Goal: Transaction & Acquisition: Purchase product/service

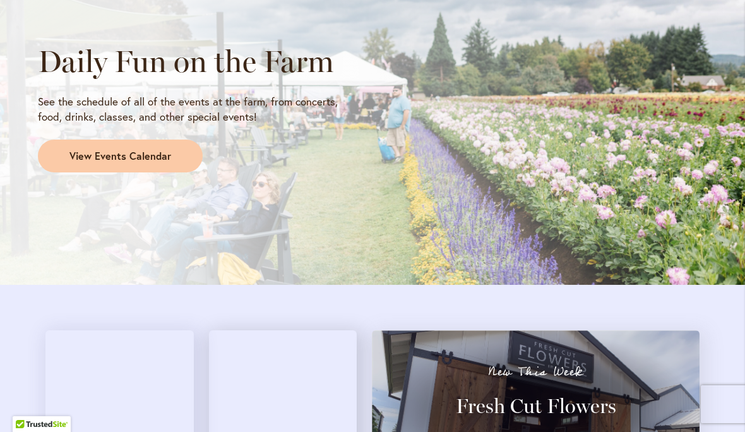
scroll to position [1121, 0]
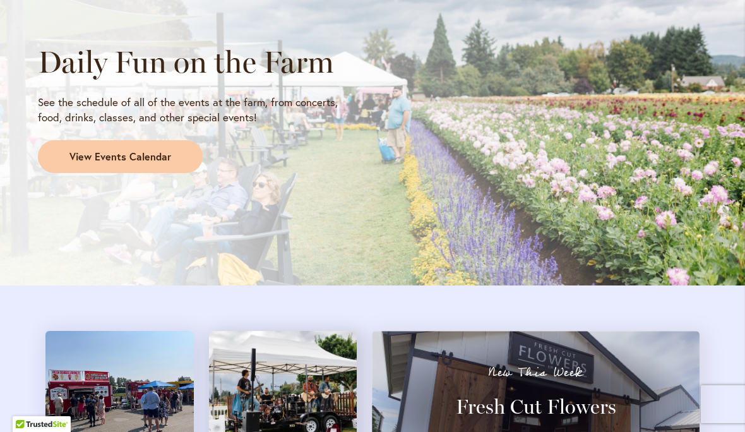
click at [139, 150] on span "View Events Calendar" at bounding box center [120, 157] width 102 height 15
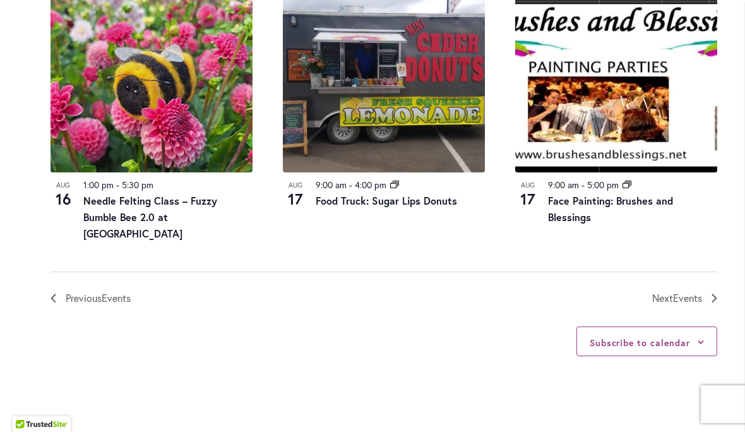
scroll to position [1442, 0]
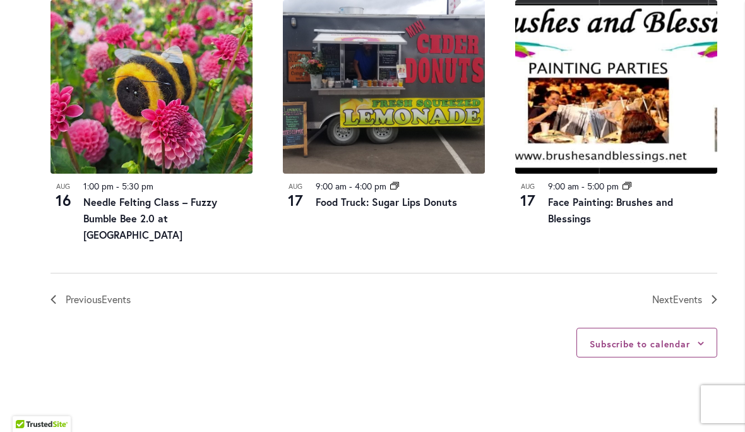
click at [710, 291] on link "Next Events" at bounding box center [684, 299] width 65 height 16
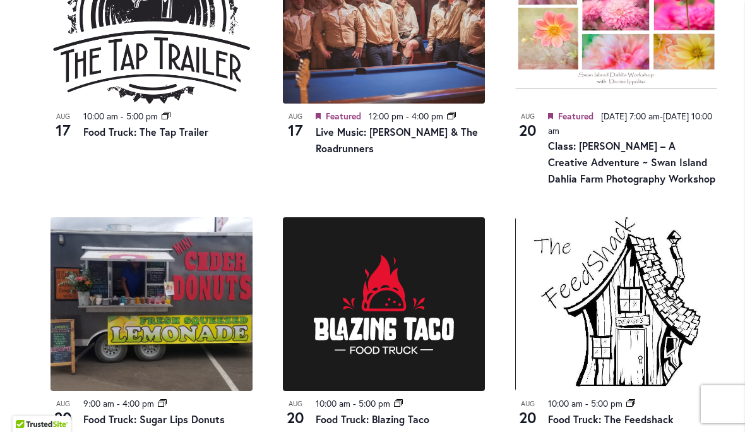
scroll to position [999, 0]
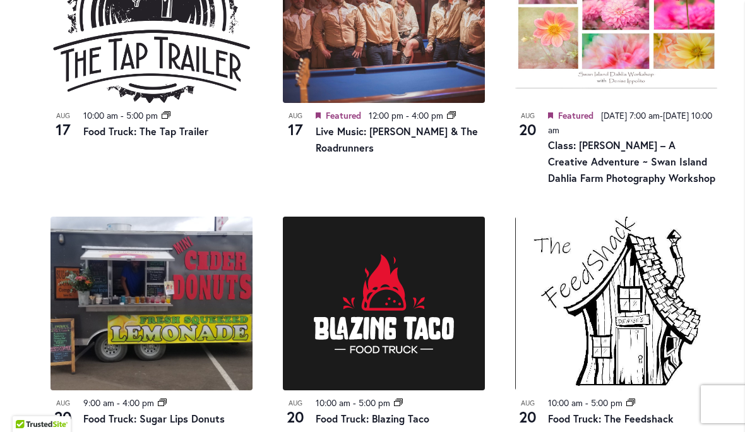
click at [346, 111] on span "Featured" at bounding box center [343, 115] width 35 height 12
click at [337, 116] on span "Featured" at bounding box center [343, 115] width 35 height 12
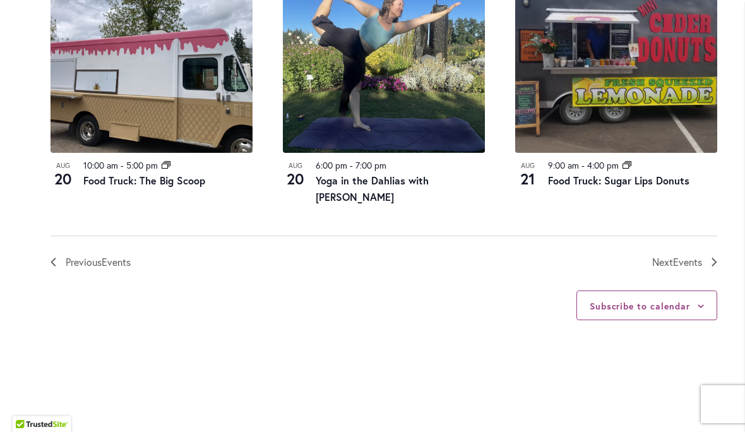
scroll to position [1487, 0]
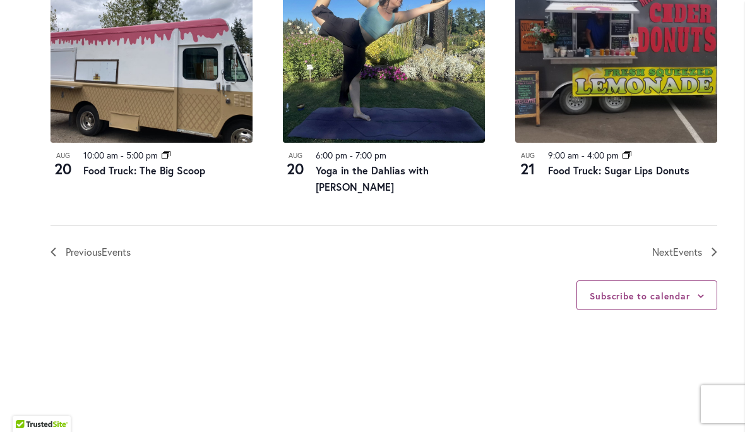
click at [703, 244] on link "Next Events" at bounding box center [684, 252] width 65 height 16
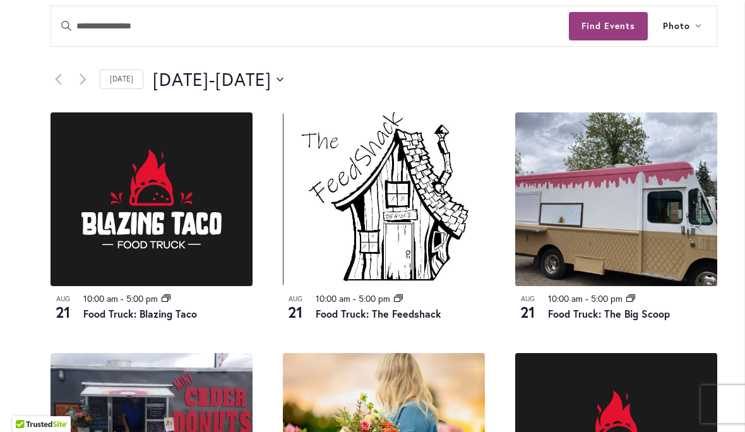
click at [283, 77] on icon "Click to toggle datepicker" at bounding box center [279, 79] width 7 height 5
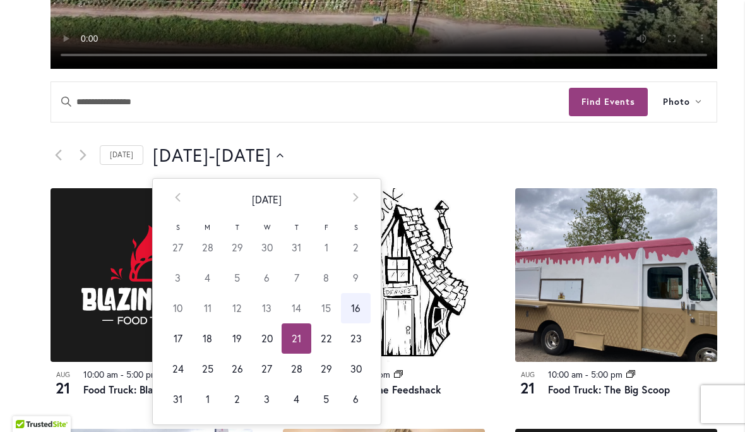
scroll to position [502, 0]
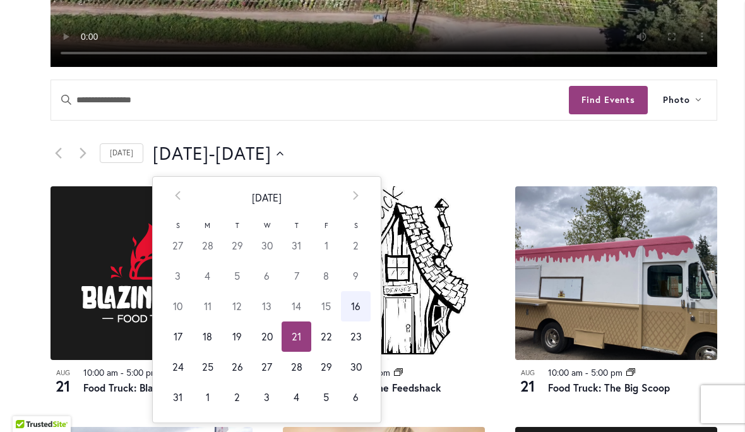
click at [363, 198] on th "Next" at bounding box center [356, 198] width 30 height 42
click at [176, 314] on td "14" at bounding box center [178, 306] width 30 height 30
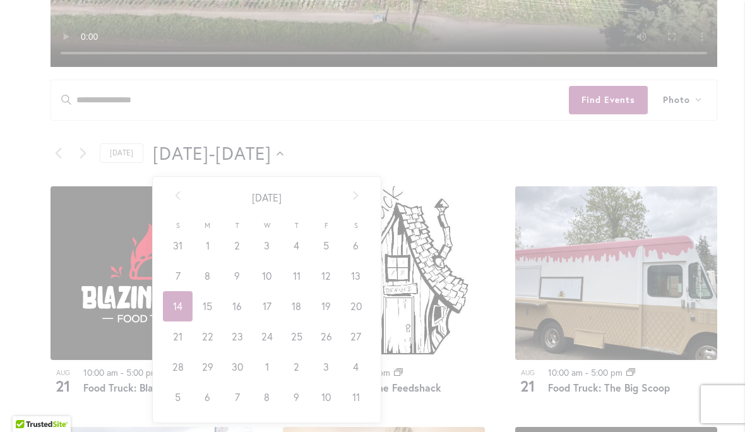
type input "*********"
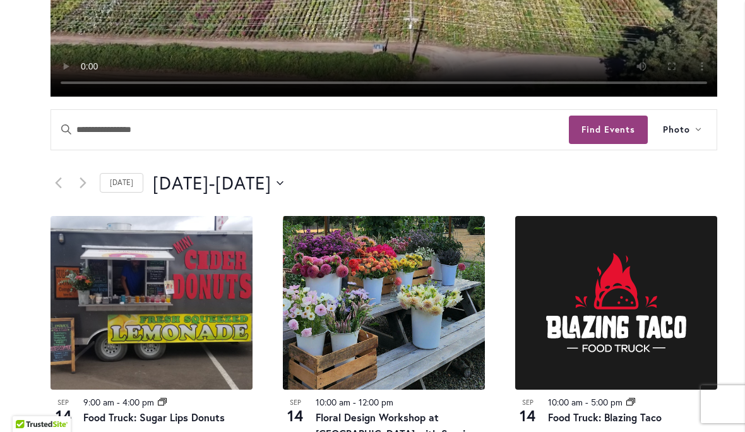
scroll to position [445, 0]
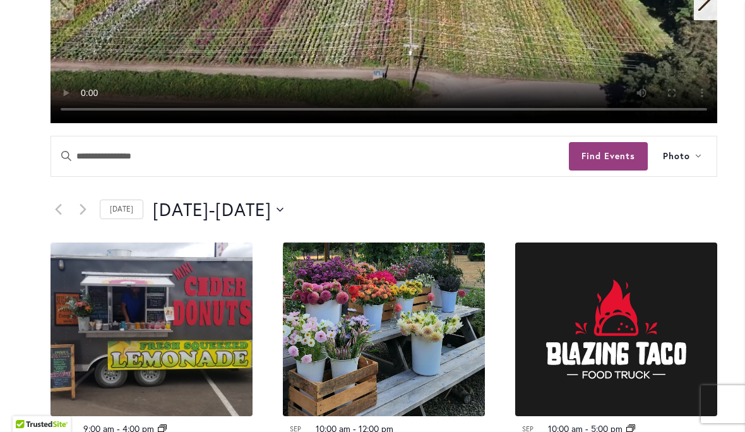
click at [57, 213] on icon "Previous Events" at bounding box center [58, 209] width 7 height 12
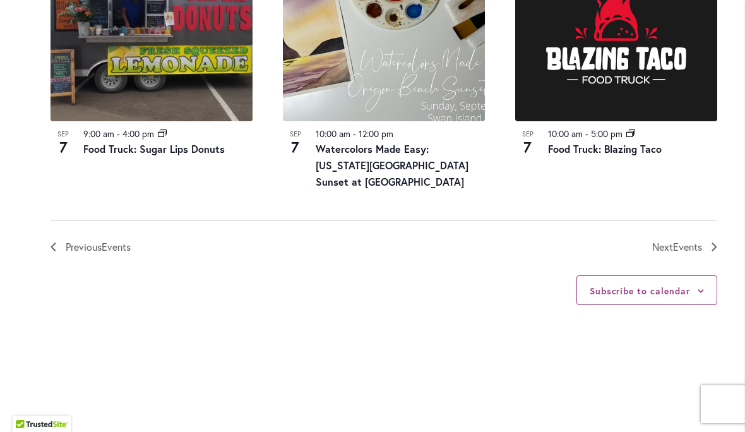
scroll to position [1541, 0]
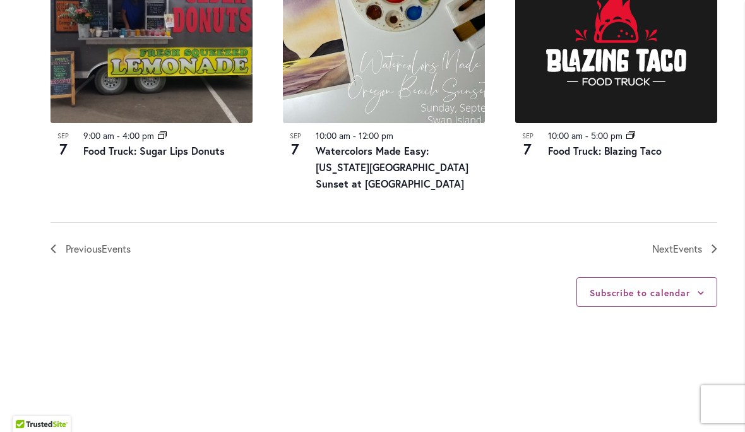
click at [708, 240] on link "Next Events" at bounding box center [684, 248] width 65 height 16
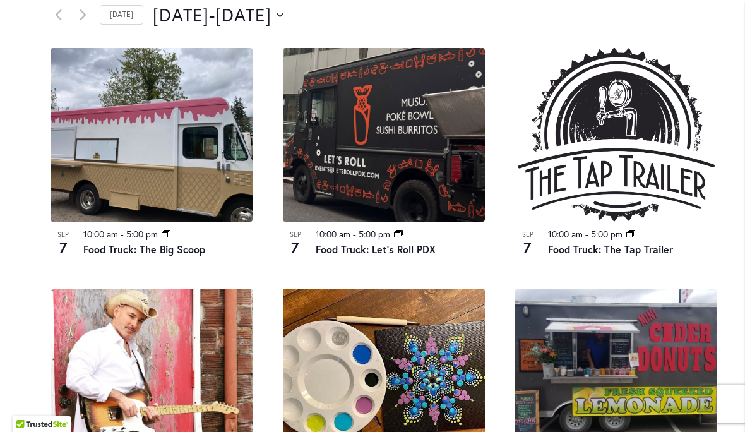
scroll to position [639, 0]
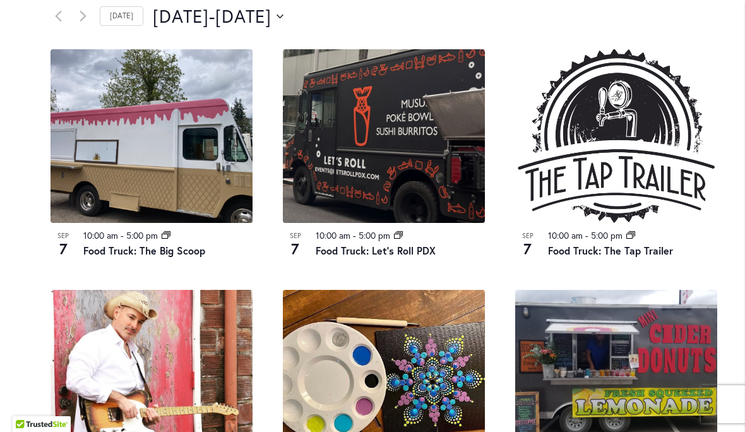
click at [283, 12] on button "9/7/2025 September 7 - 9/11/2025 September 11" at bounding box center [218, 16] width 131 height 25
click at [88, 9] on link "Next Events" at bounding box center [82, 16] width 15 height 15
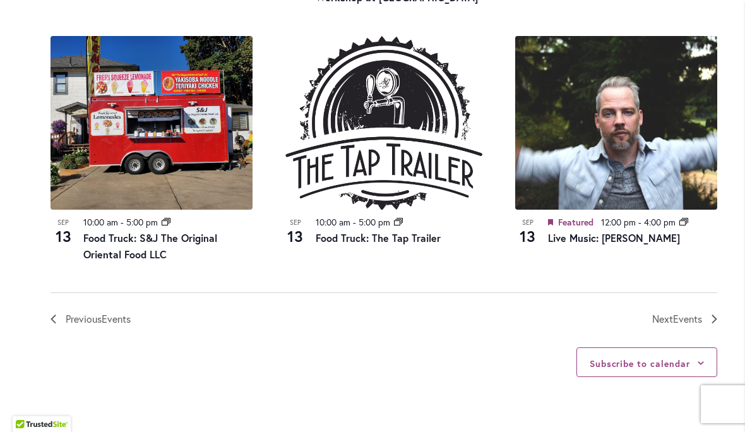
scroll to position [1427, 0]
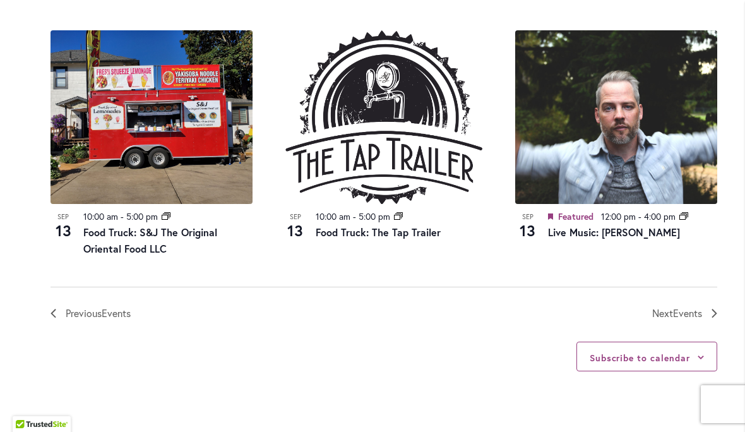
click at [698, 306] on span "Events" at bounding box center [687, 312] width 29 height 13
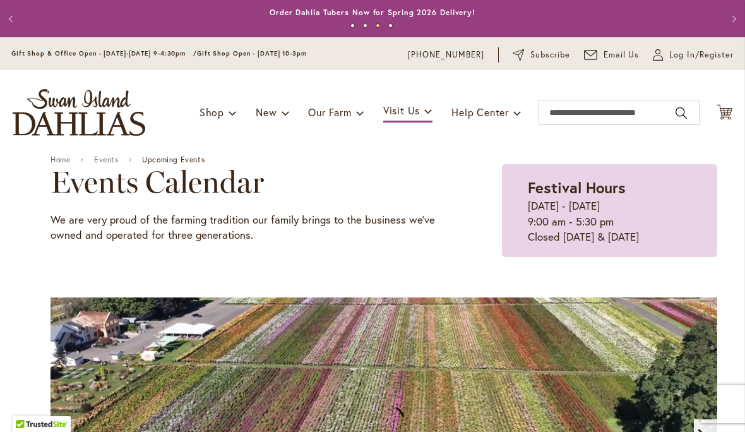
scroll to position [0, 0]
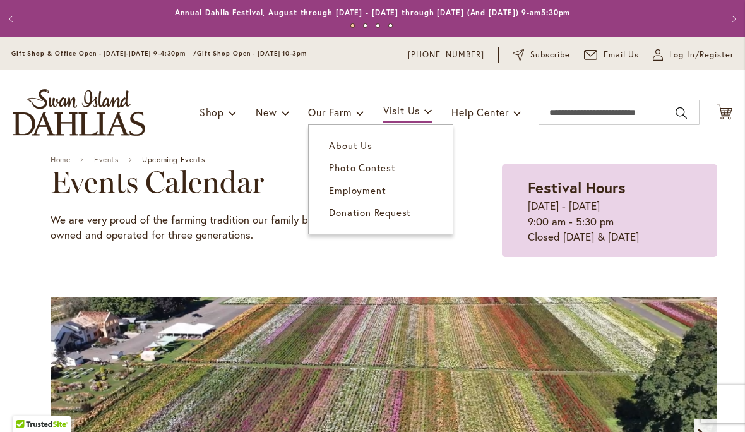
click at [368, 146] on span "About Us" at bounding box center [350, 145] width 43 height 13
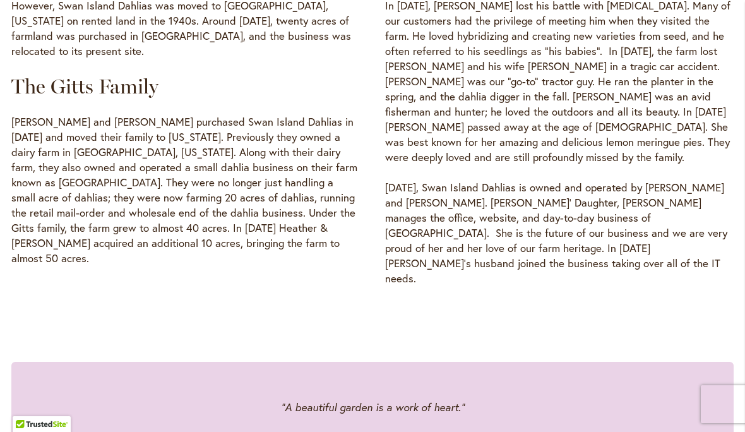
scroll to position [806, 0]
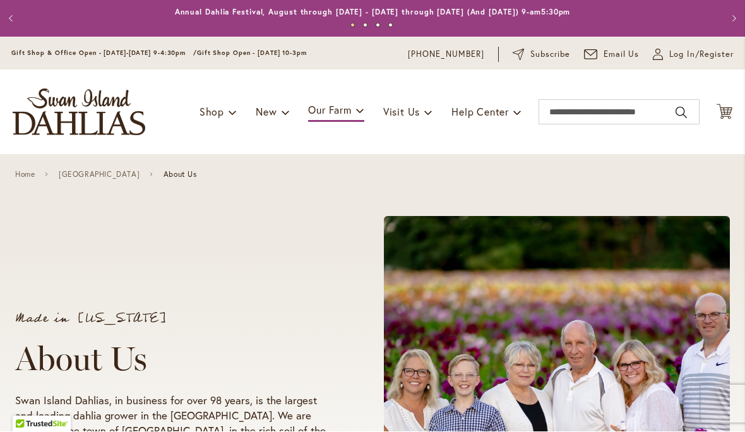
scroll to position [0, 0]
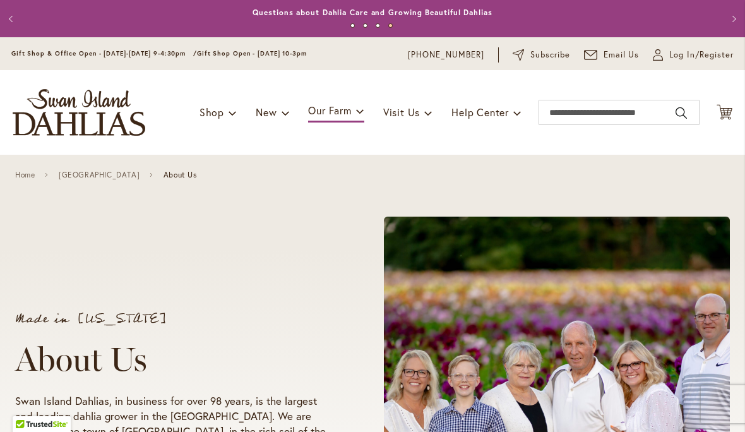
click at [284, 251] on div "Made in Oregon About Us Swan Island Dahlias, in business for over 98 years, is …" at bounding box center [372, 405] width 714 height 401
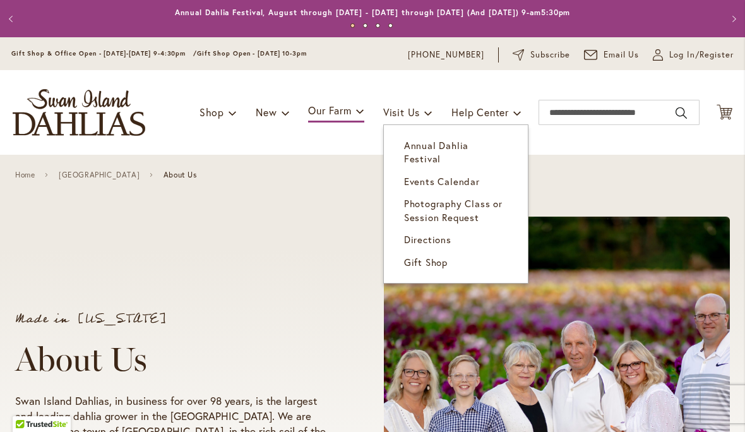
click at [420, 138] on link "Annual Dahlia Festival" at bounding box center [456, 152] width 144 height 36
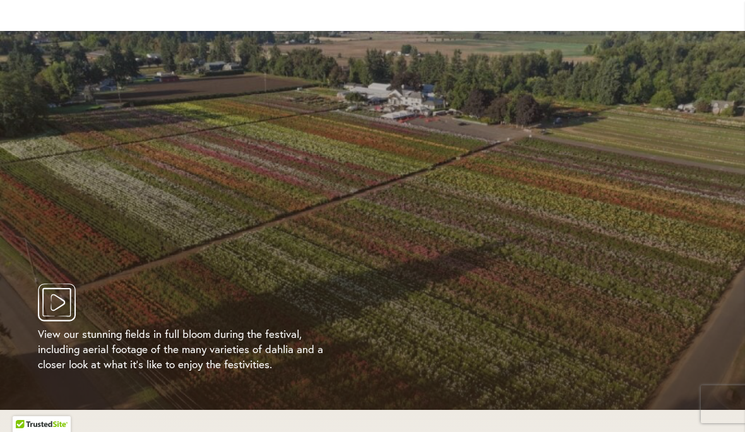
scroll to position [2385, 0]
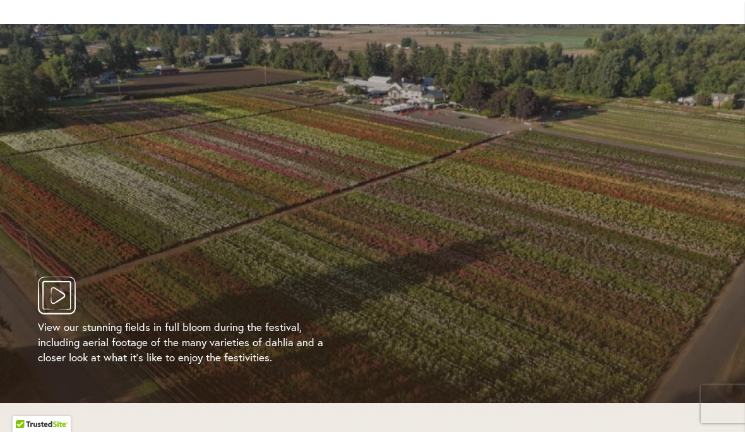
click at [64, 290] on icon "Play Video" at bounding box center [57, 295] width 38 height 38
click at [54, 300] on icon "Play Video" at bounding box center [57, 295] width 38 height 38
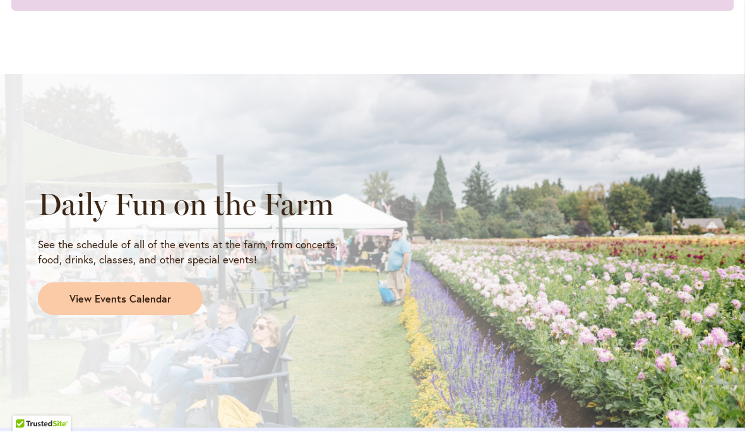
scroll to position [976, 0]
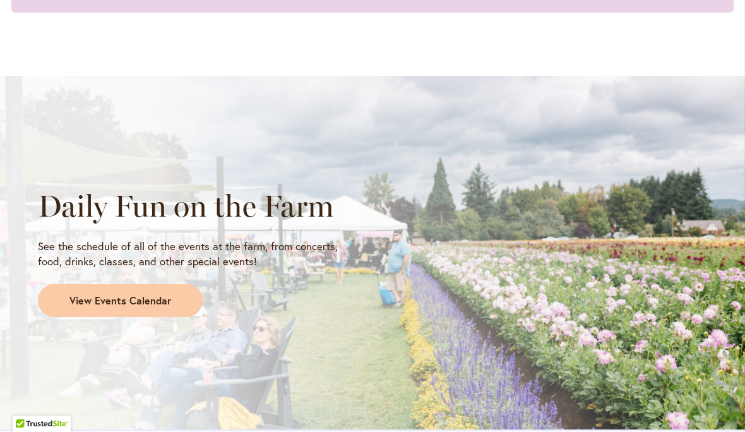
click at [109, 304] on link "View Events Calendar" at bounding box center [120, 301] width 165 height 33
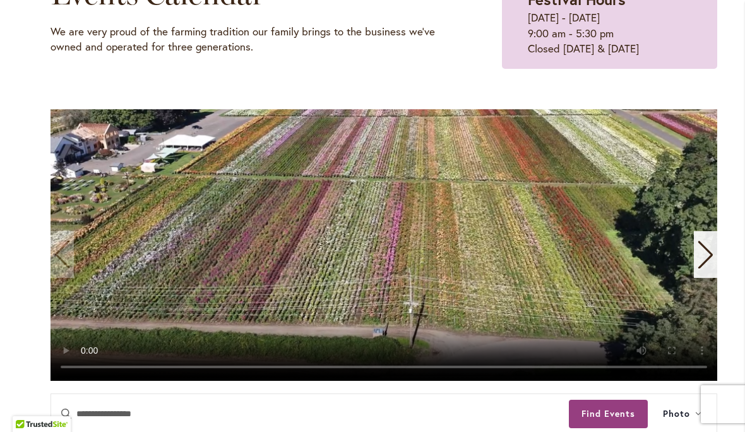
scroll to position [193, 0]
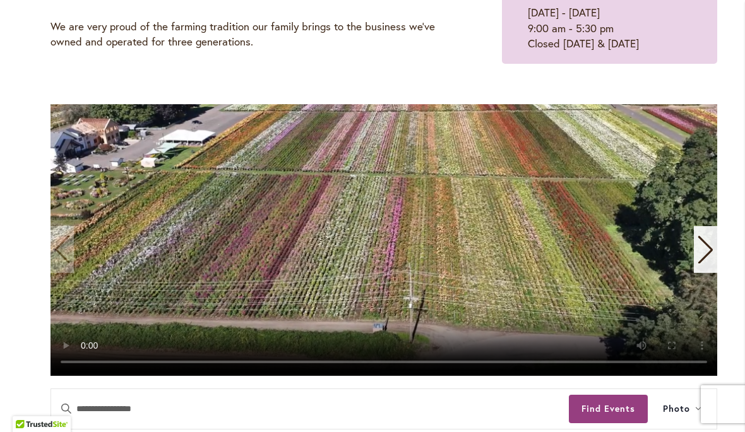
click at [377, 252] on video "1 / 11" at bounding box center [383, 239] width 666 height 271
click at [711, 247] on icon "Next slide" at bounding box center [705, 249] width 17 height 28
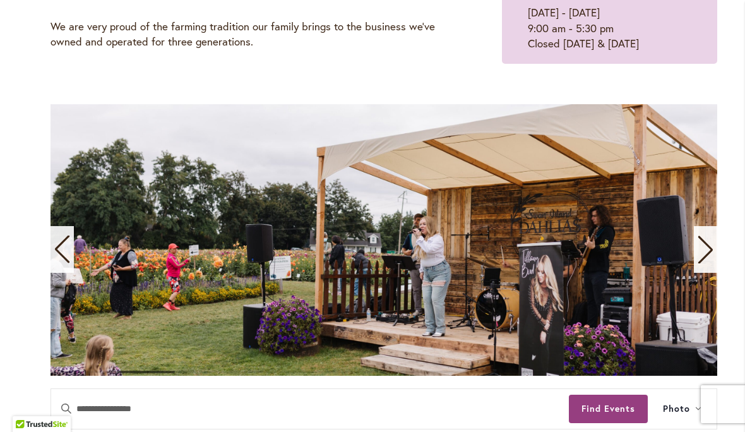
click at [707, 249] on icon "Next slide" at bounding box center [705, 249] width 17 height 28
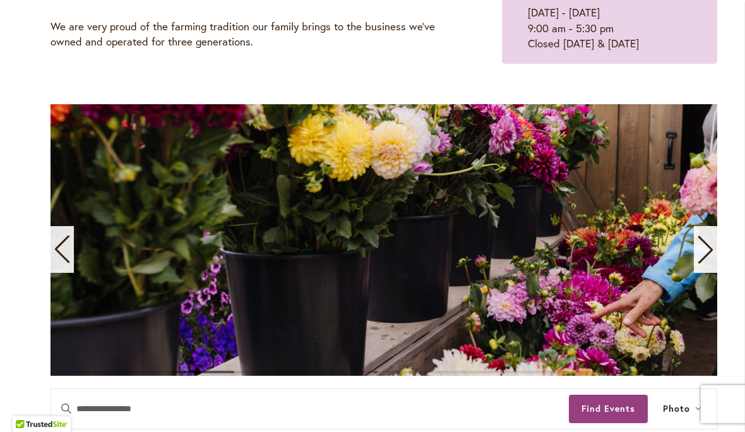
click at [706, 257] on icon "Next slide" at bounding box center [705, 249] width 17 height 28
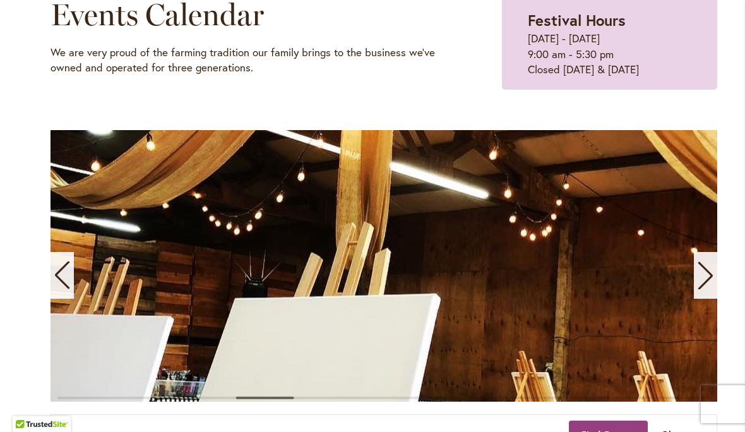
scroll to position [164, 0]
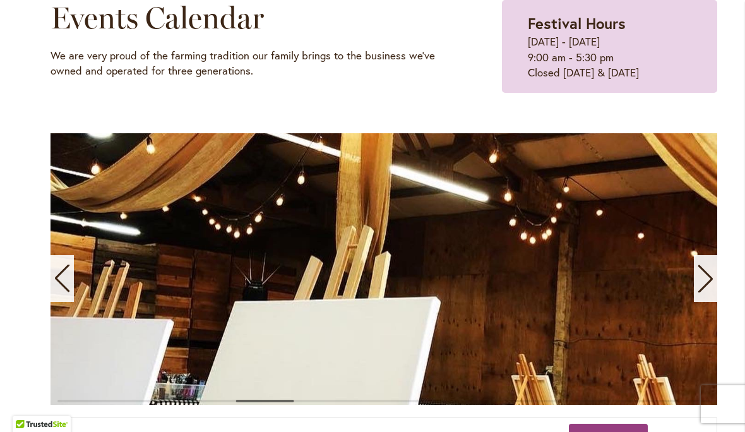
click at [712, 277] on icon "Next slide" at bounding box center [705, 278] width 17 height 28
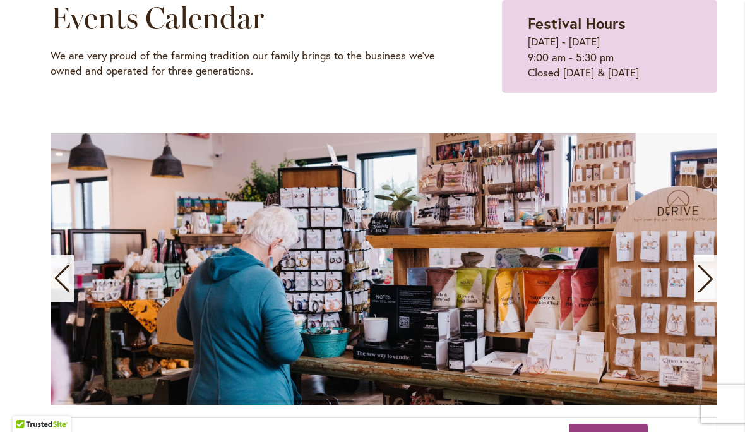
click at [706, 285] on icon "Next slide" at bounding box center [705, 279] width 15 height 28
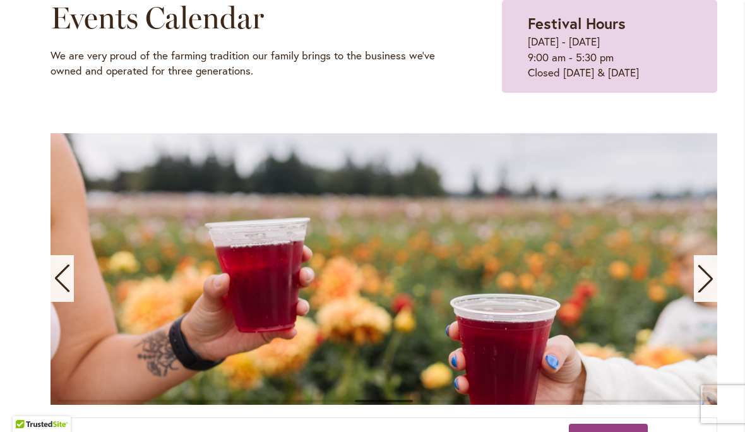
click at [706, 289] on icon "Next slide" at bounding box center [705, 278] width 17 height 28
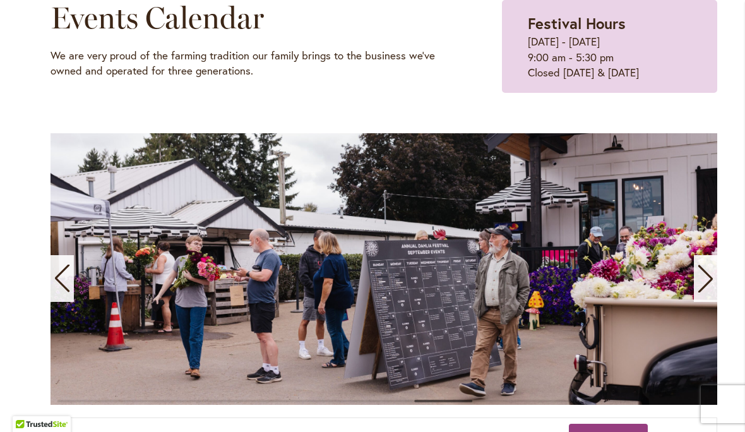
click at [705, 278] on icon "Next slide" at bounding box center [705, 278] width 17 height 28
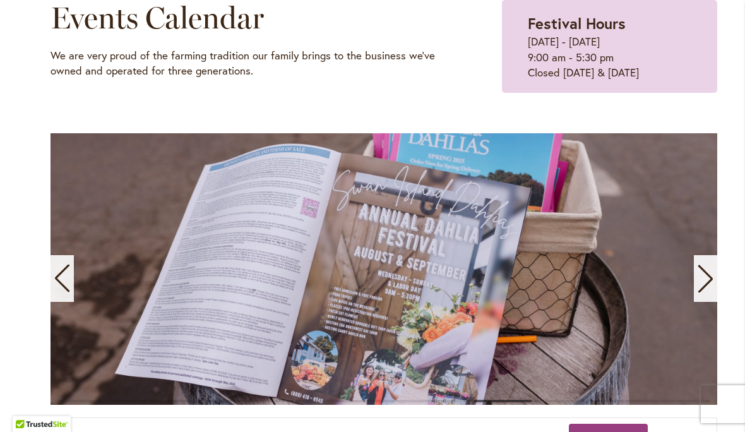
click at [706, 281] on icon "Next slide" at bounding box center [705, 278] width 17 height 28
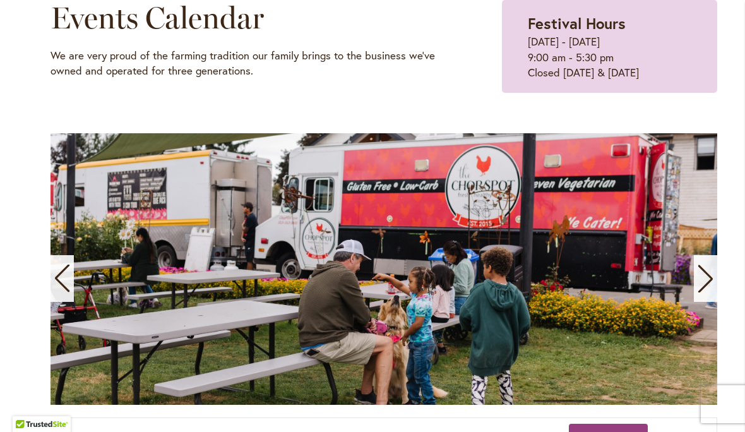
click at [706, 283] on icon "Next slide" at bounding box center [705, 279] width 15 height 28
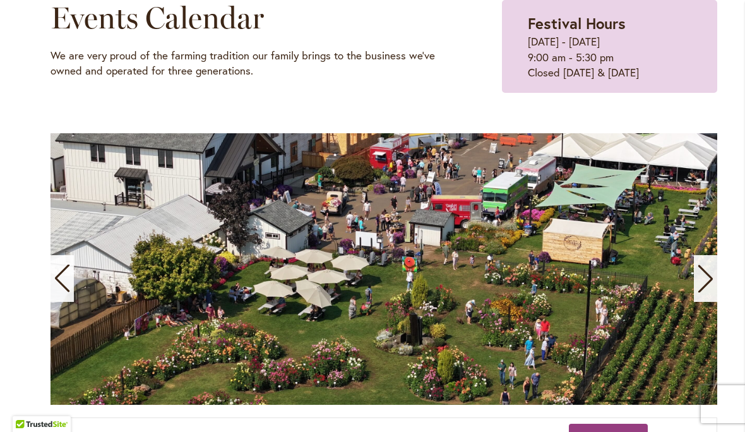
click at [705, 277] on icon "Next slide" at bounding box center [705, 278] width 17 height 28
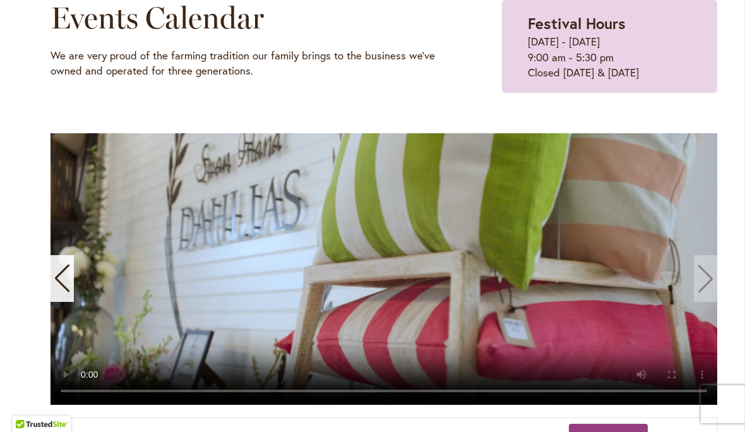
click at [708, 278] on video "11 / 11" at bounding box center [383, 268] width 666 height 271
click at [711, 281] on video "11 / 11" at bounding box center [383, 268] width 666 height 271
click at [705, 284] on video "11 / 11" at bounding box center [383, 268] width 666 height 271
click at [716, 283] on video "11 / 11" at bounding box center [383, 268] width 666 height 271
click at [712, 286] on video "11 / 11" at bounding box center [383, 268] width 666 height 271
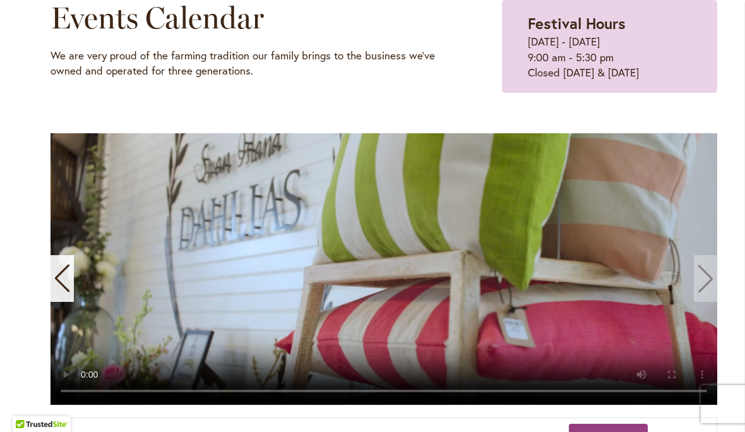
click at [711, 277] on video "11 / 11" at bounding box center [383, 268] width 666 height 271
click at [394, 265] on video "11 / 11" at bounding box center [383, 268] width 666 height 271
click at [703, 278] on video "11 / 11" at bounding box center [383, 268] width 666 height 271
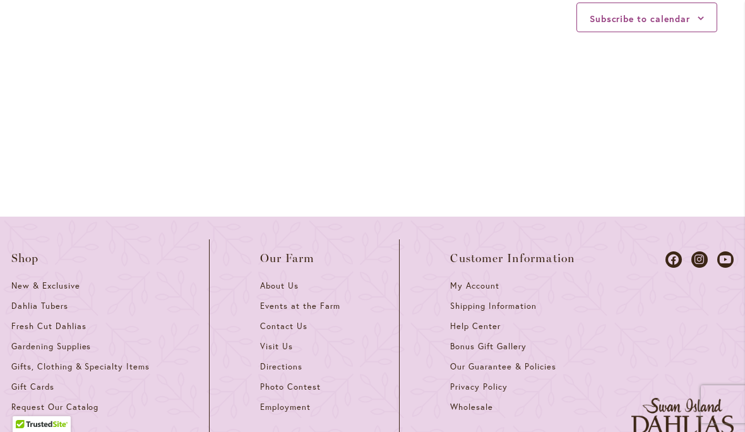
scroll to position [1767, 0]
click at [40, 300] on link "Dahlia Tubers" at bounding box center [84, 310] width 147 height 20
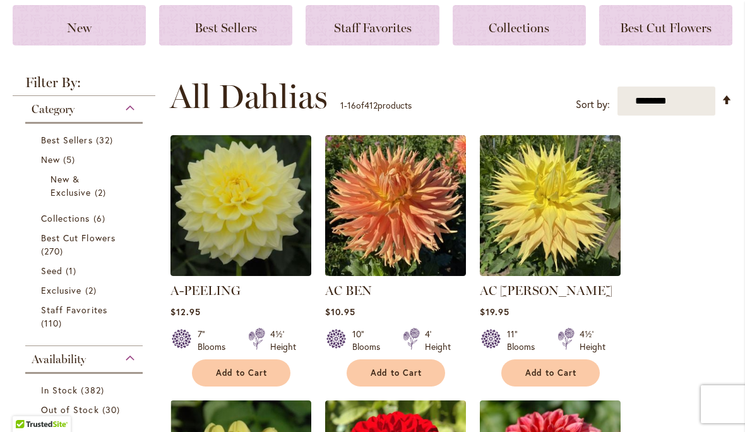
scroll to position [198, 0]
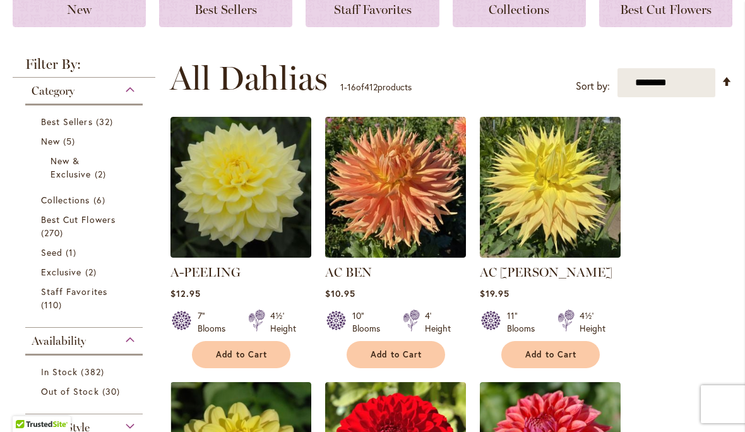
click at [680, 83] on select "**********" at bounding box center [666, 83] width 98 height 30
select select "**********"
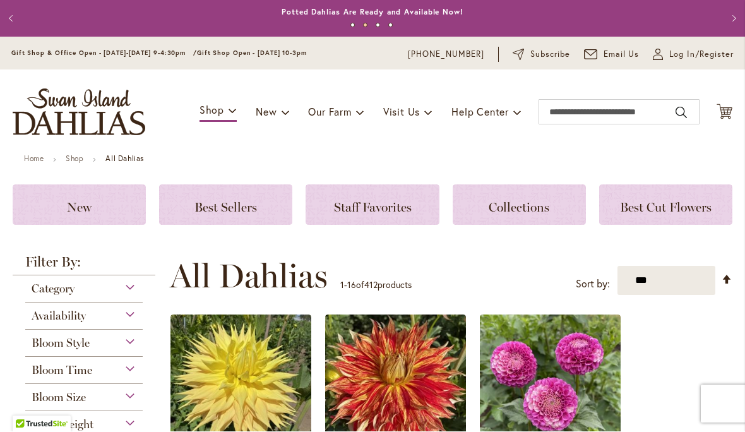
click at [690, 278] on select "**********" at bounding box center [666, 281] width 98 height 30
select select "********"
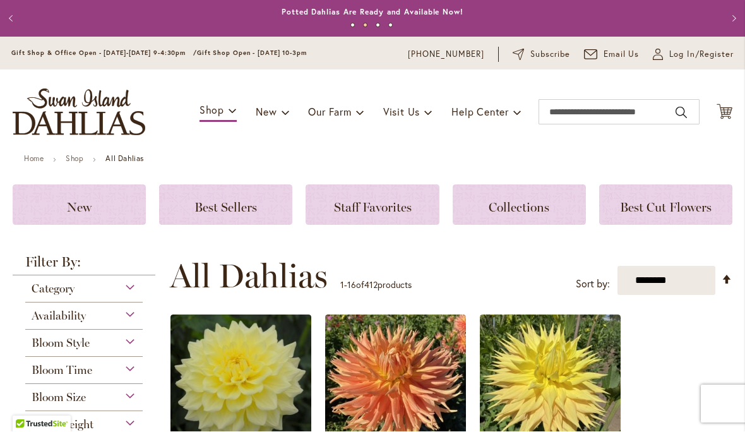
click at [711, 281] on select "**********" at bounding box center [666, 281] width 98 height 30
select select "****"
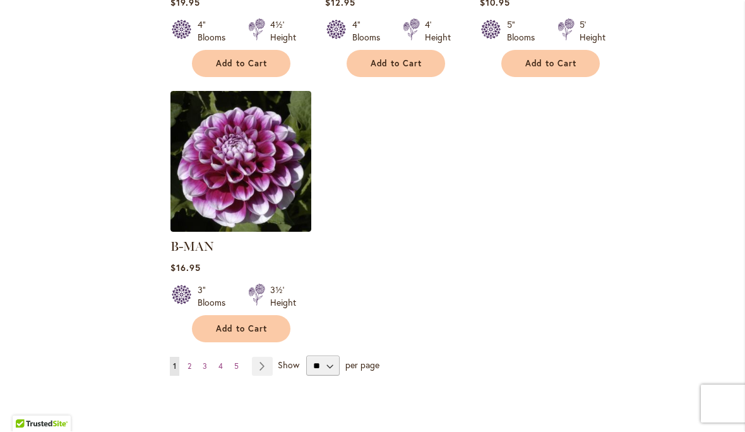
scroll to position [1573, 0]
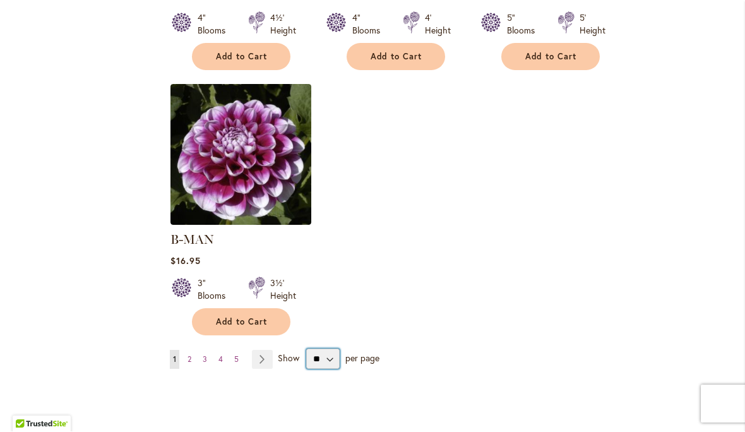
click at [333, 349] on select "** ** ** **" at bounding box center [322, 359] width 33 height 20
select select "**"
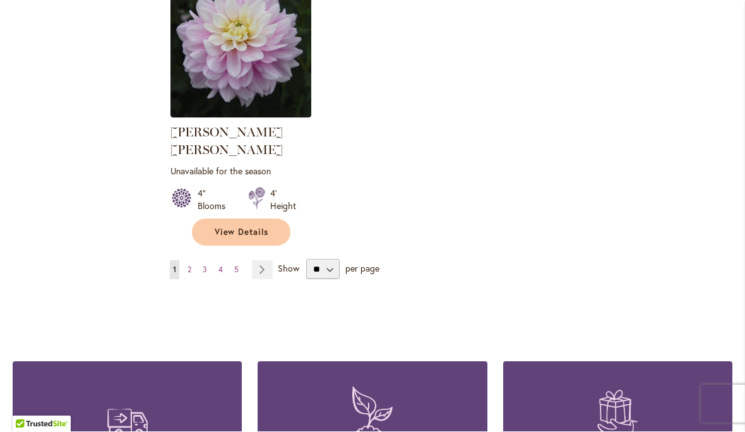
scroll to position [5958, 0]
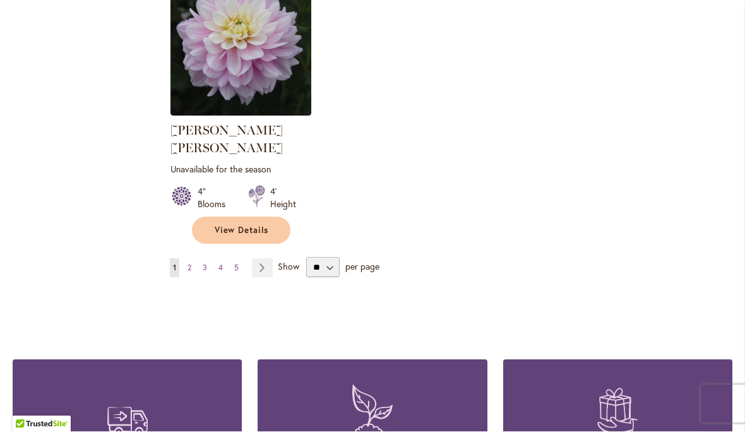
click at [266, 259] on link "Page Next" at bounding box center [262, 268] width 21 height 19
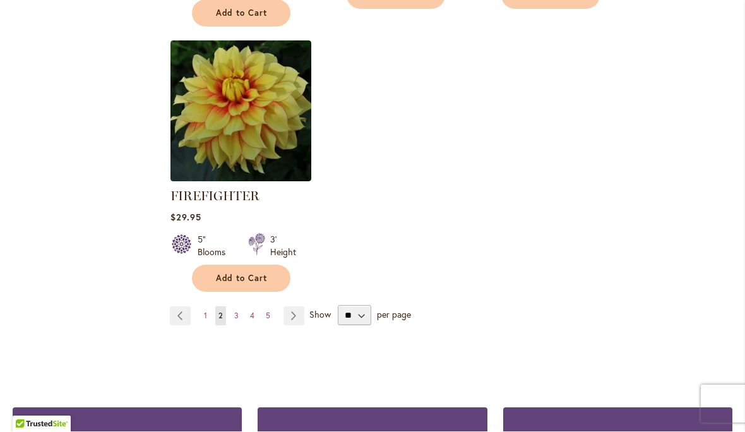
scroll to position [6022, 0]
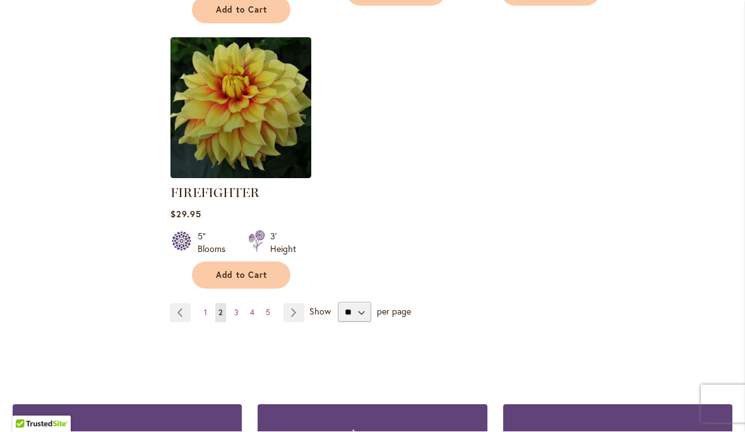
click at [300, 304] on link "Page Next" at bounding box center [293, 313] width 21 height 19
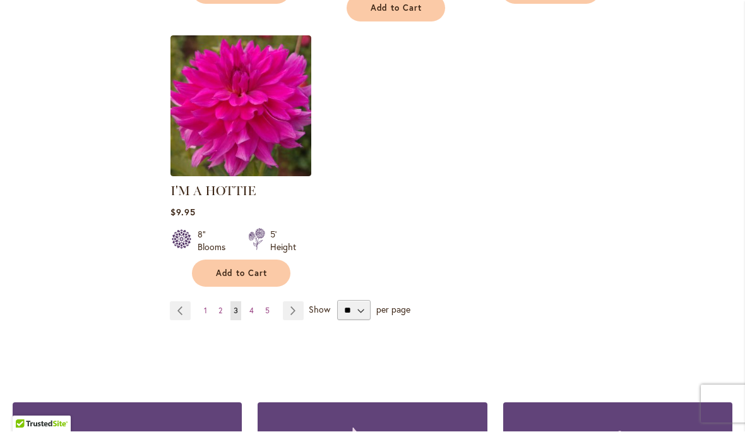
scroll to position [6034, 0]
click at [309, 304] on span "Show" at bounding box center [319, 310] width 21 height 12
click at [337, 300] on select "** ** ** **" at bounding box center [353, 310] width 33 height 20
click at [286, 302] on link "Page Next" at bounding box center [293, 311] width 21 height 19
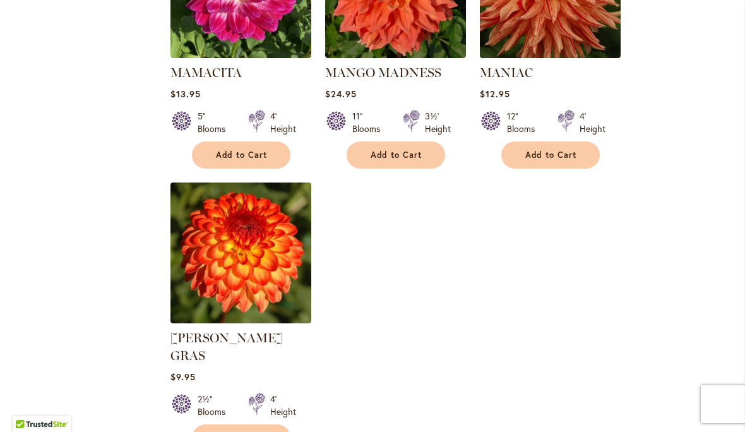
scroll to position [5817, 0]
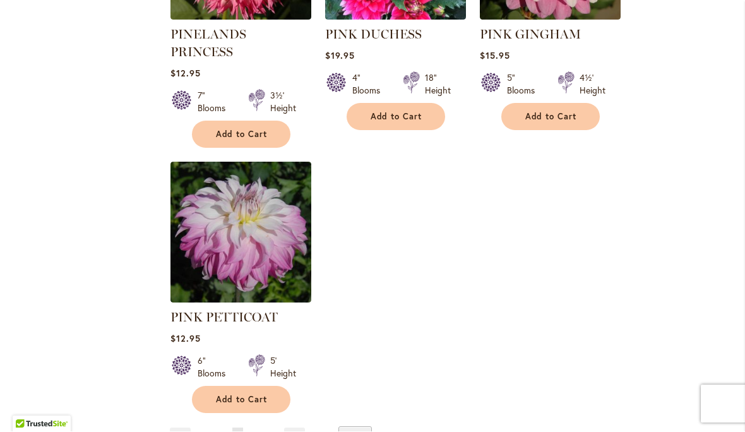
scroll to position [5902, 0]
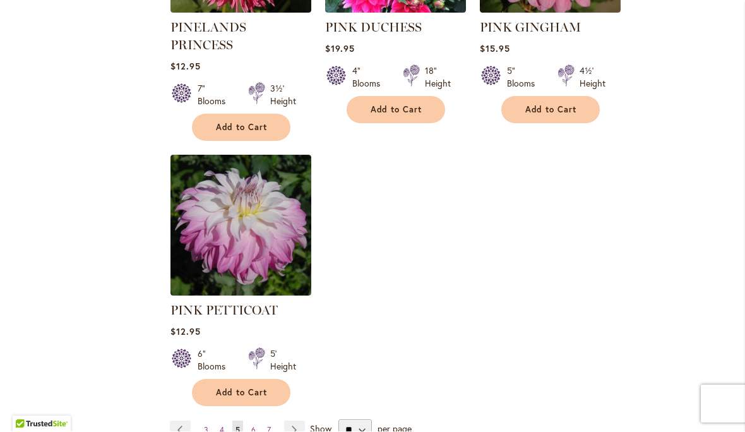
click at [293, 421] on link "Page Next" at bounding box center [294, 430] width 21 height 19
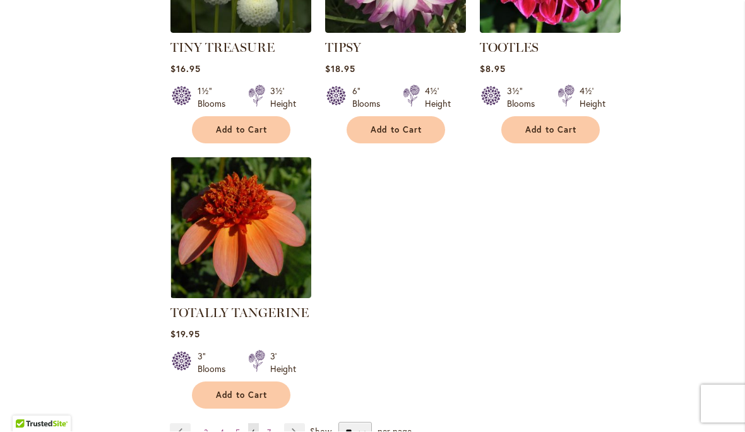
scroll to position [5796, 0]
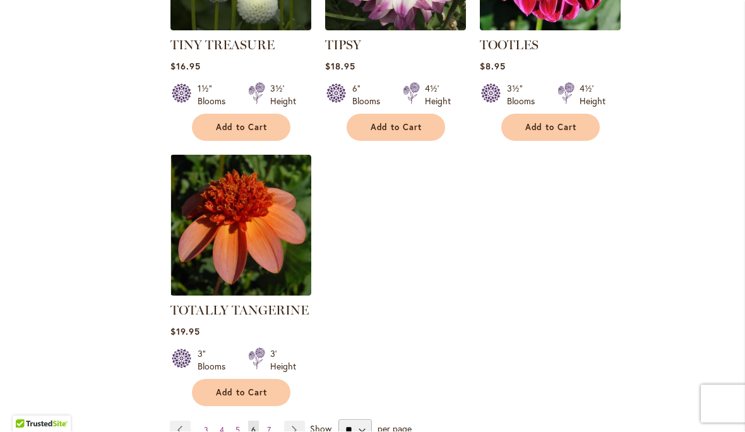
click at [299, 421] on link "Page Next" at bounding box center [294, 430] width 21 height 19
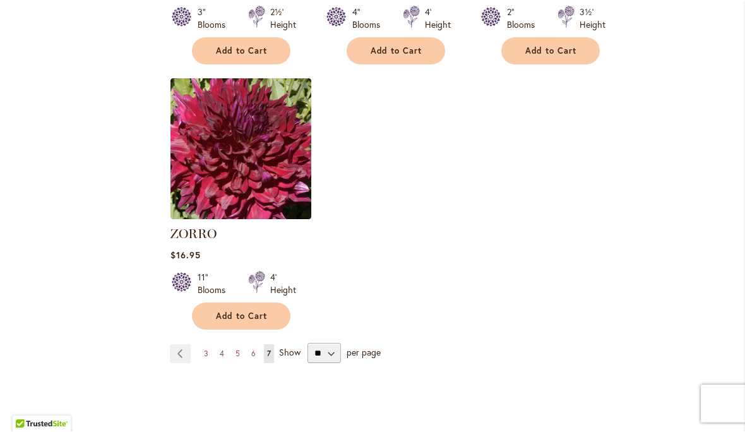
scroll to position [2639, 0]
